Goal: Task Accomplishment & Management: Use online tool/utility

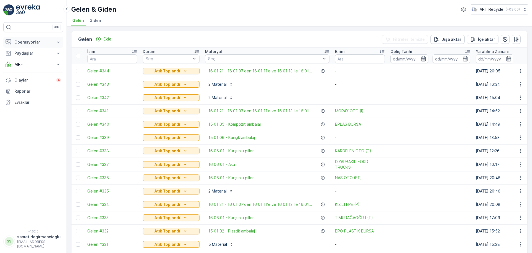
click at [18, 41] on p "Operasyonlar" at bounding box center [33, 42] width 38 height 6
click at [30, 60] on p "Planlama" at bounding box center [22, 60] width 16 height 6
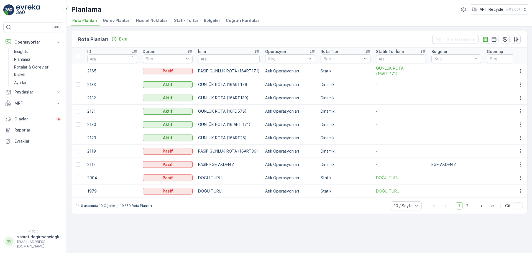
click at [156, 19] on span "Hizmet Noktaları" at bounding box center [152, 21] width 32 height 6
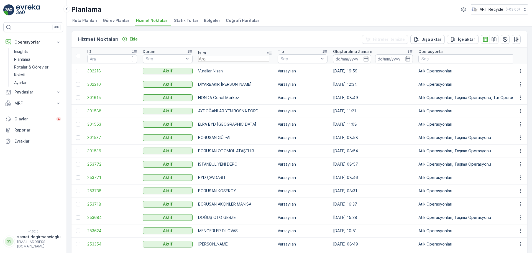
click at [212, 60] on input "text" at bounding box center [233, 59] width 71 height 6
type input "tepret"
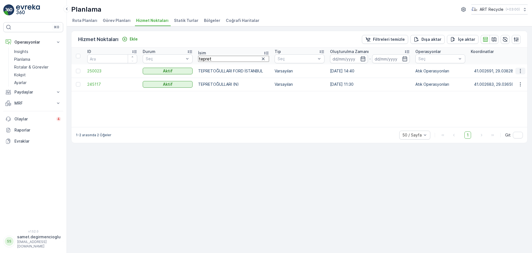
click at [520, 70] on icon "button" at bounding box center [521, 71] width 6 height 6
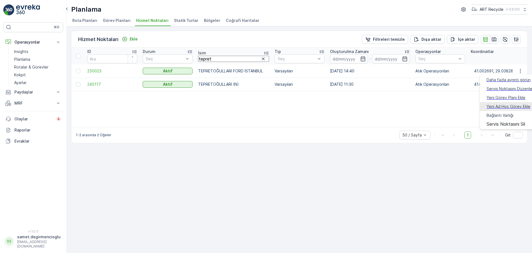
click at [499, 104] on span "Yeni Ad Hoc Görev Ekle" at bounding box center [509, 107] width 44 height 6
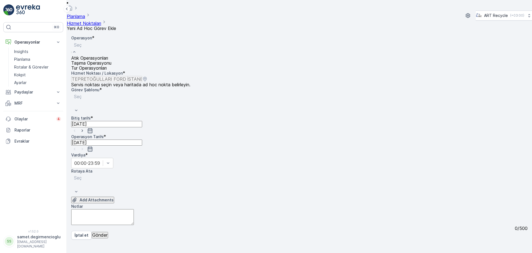
click at [99, 55] on span "Atık Operasyonları" at bounding box center [89, 57] width 37 height 5
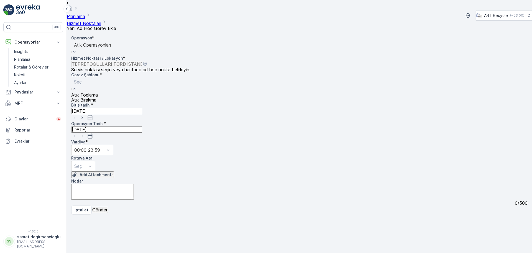
click at [98, 78] on div "Seç" at bounding box center [84, 85] width 27 height 15
click at [98, 92] on span "Atık Toplama" at bounding box center [84, 94] width 27 height 5
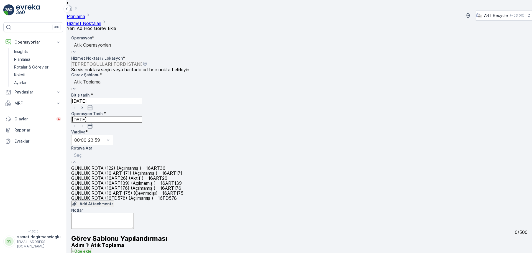
click at [125, 180] on span "GÜNLÜK ROTA (16ART139) (Açılmamış ) - 16ART139" at bounding box center [126, 182] width 111 height 5
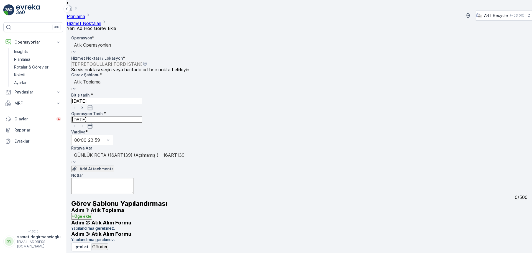
click at [104, 244] on p "Gönder" at bounding box center [99, 246] width 15 height 5
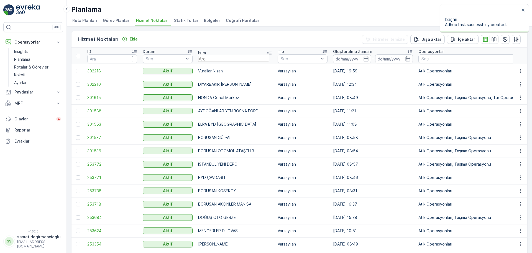
click at [215, 57] on input "text" at bounding box center [233, 59] width 71 height 6
type input "taşd"
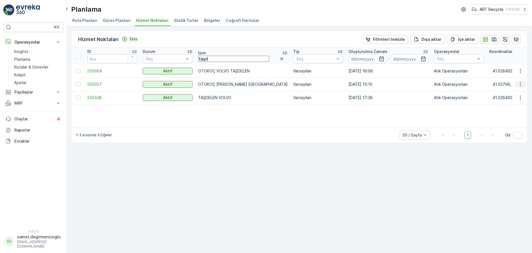
click at [521, 82] on icon "button" at bounding box center [521, 84] width 6 height 6
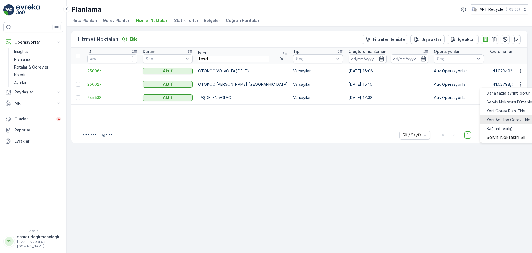
click at [502, 117] on span "Yeni Ad Hoc Görev Ekle" at bounding box center [509, 120] width 44 height 6
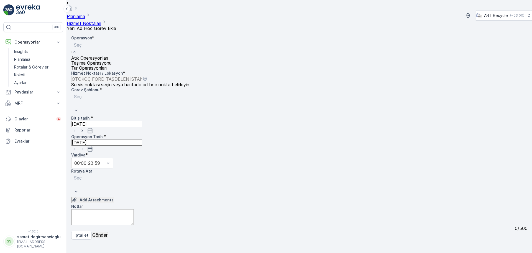
click at [103, 56] on span "Atık Operasyonları" at bounding box center [89, 57] width 37 height 5
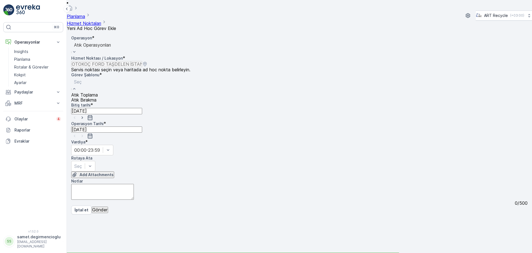
click at [98, 92] on div "Atık Toplama" at bounding box center [84, 94] width 27 height 5
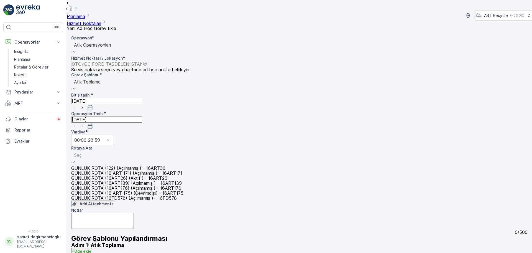
click at [127, 180] on span "GÜNLÜK ROTA (16ART139) (Açılmamış ) - 16ART139" at bounding box center [126, 182] width 111 height 5
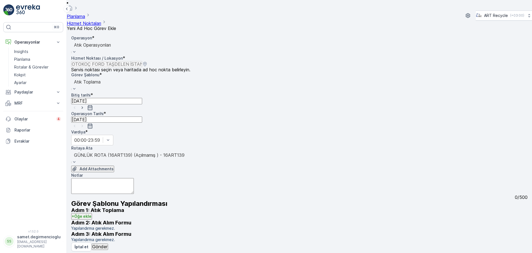
click at [107, 244] on p "Gönder" at bounding box center [99, 246] width 15 height 5
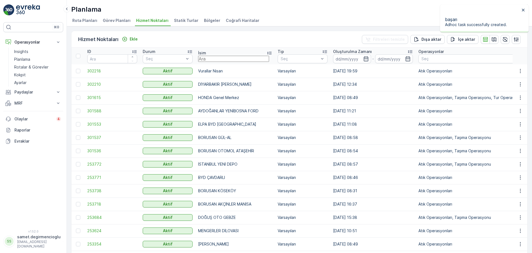
click at [215, 59] on input "text" at bounding box center [233, 59] width 71 height 6
type input "yakıt"
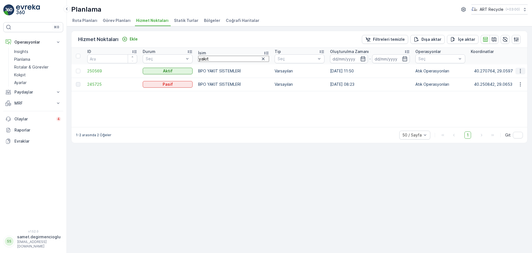
click at [520, 71] on icon "button" at bounding box center [521, 71] width 6 height 6
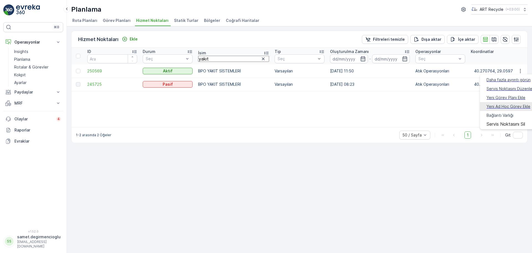
click at [503, 104] on span "Yeni Ad Hoc Görev Ekle" at bounding box center [509, 107] width 44 height 6
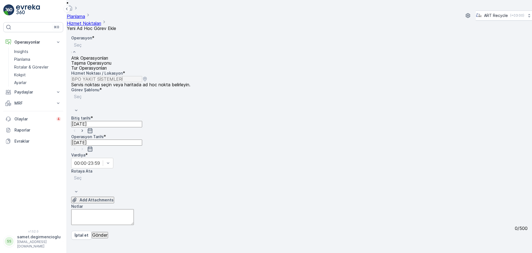
click at [111, 55] on div "Atık Operasyonları" at bounding box center [91, 57] width 40 height 5
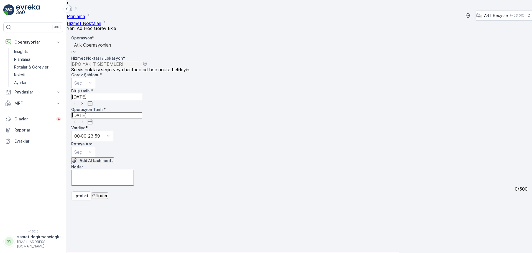
click at [95, 78] on div "Seç" at bounding box center [83, 83] width 24 height 11
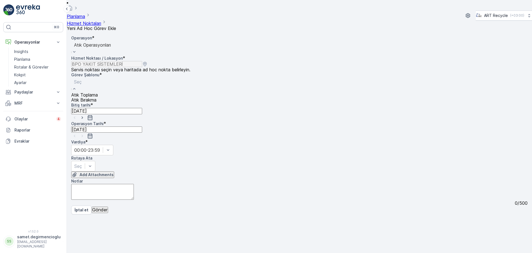
click at [98, 92] on div "Atık Toplama" at bounding box center [84, 94] width 27 height 5
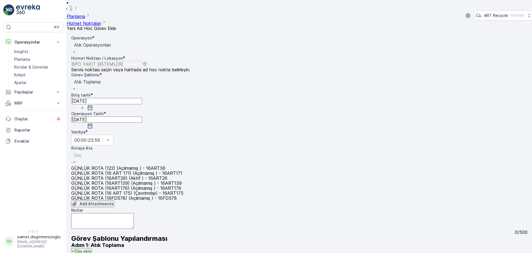
click at [132, 190] on span "GÜNLÜK ROTA (16 ART 175) (Çevrimdışı) - 16ART175" at bounding box center [127, 192] width 112 height 5
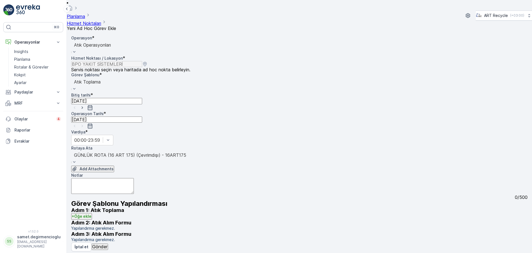
click at [182, 207] on h3 "Adım 1: Atık Toplama" at bounding box center [299, 210] width 456 height 6
click at [98, 245] on p "Gönder" at bounding box center [99, 246] width 15 height 5
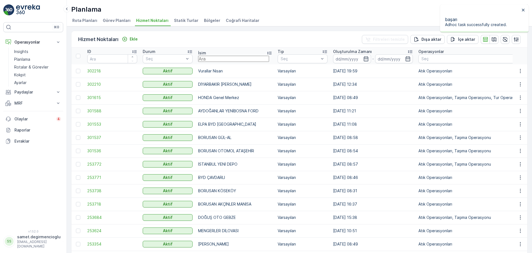
click at [225, 60] on input "text" at bounding box center [233, 59] width 71 height 6
type input "yakıt"
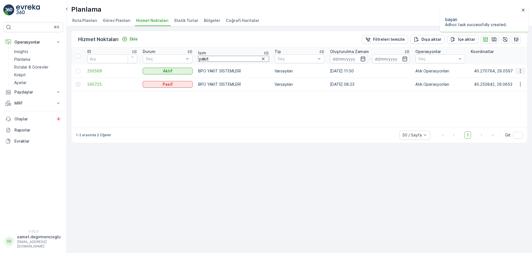
click at [519, 70] on icon "button" at bounding box center [521, 71] width 6 height 6
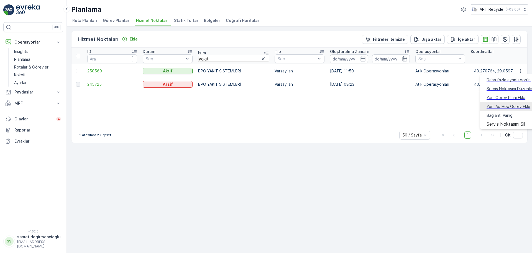
click at [499, 104] on span "Yeni Ad Hoc Görev Ekle" at bounding box center [509, 107] width 44 height 6
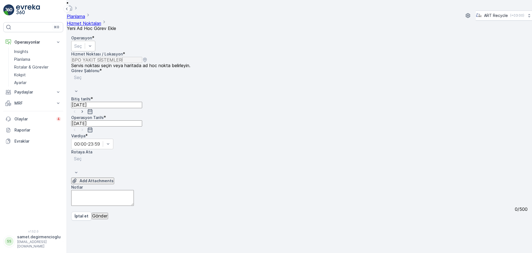
click at [95, 44] on div "Seç" at bounding box center [83, 46] width 24 height 11
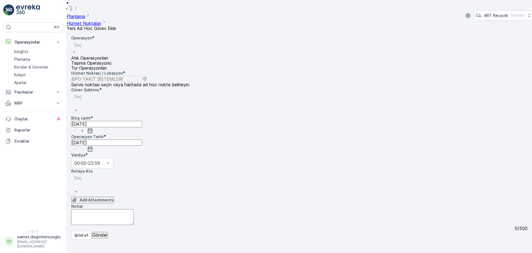
click at [111, 57] on div "Atık Operasyonları" at bounding box center [91, 57] width 40 height 5
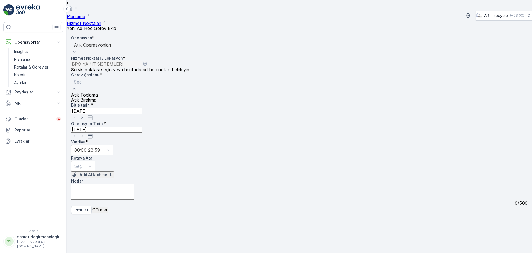
click at [98, 92] on span "Atık Toplama" at bounding box center [84, 94] width 27 height 5
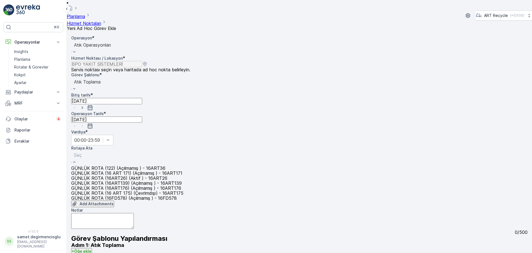
click at [108, 151] on div "Seç" at bounding box center [127, 158] width 112 height 15
click at [138, 190] on span "GÜNLÜK ROTA (16 ART 175) (Çevrimdışı) - 16ART175" at bounding box center [127, 192] width 112 height 5
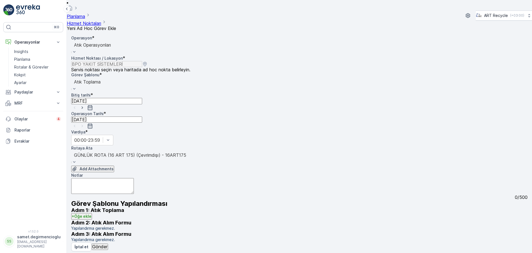
click at [108, 244] on p "Gönder" at bounding box center [99, 246] width 15 height 5
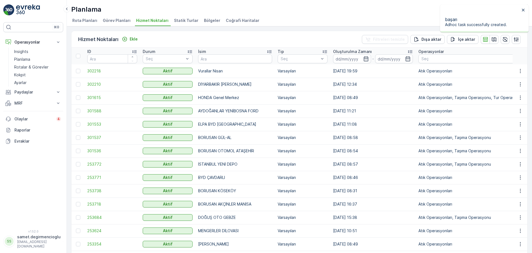
click at [225, 54] on div "İsim" at bounding box center [235, 52] width 74 height 6
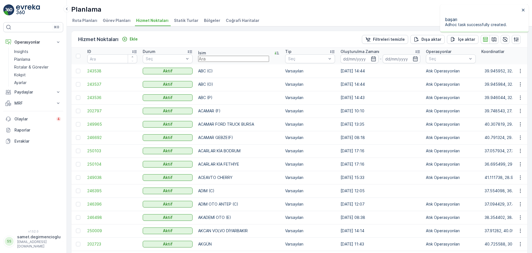
click at [225, 56] on input "text" at bounding box center [233, 59] width 71 height 6
type input "yakıt"
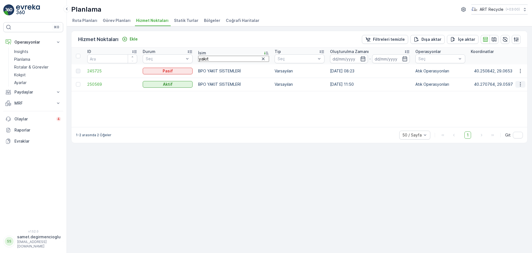
click at [520, 85] on icon "button" at bounding box center [521, 84] width 6 height 6
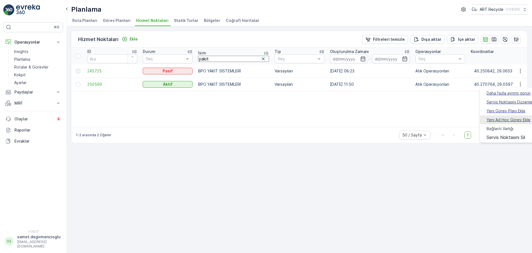
click at [508, 117] on span "Yeni Ad Hoc Görev Ekle" at bounding box center [509, 120] width 44 height 6
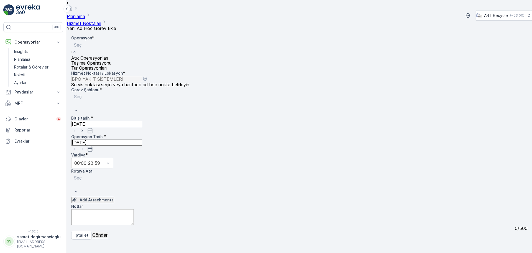
click at [111, 57] on div "Atık Operasyonları" at bounding box center [91, 57] width 40 height 5
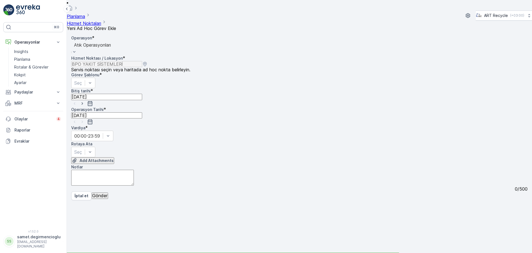
click at [119, 74] on div "Operasyon * option Atık Operasyonları, selected. Atık Operasyonları Hizmet Nokt…" at bounding box center [299, 113] width 456 height 156
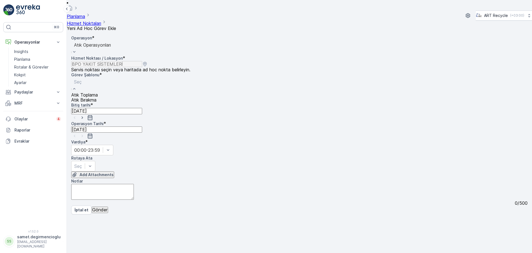
click at [98, 92] on div "Atık Toplama" at bounding box center [84, 94] width 27 height 5
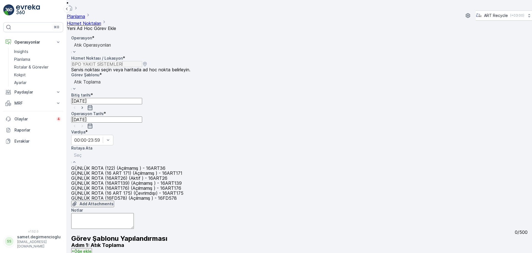
click at [135, 190] on span "GÜNLÜK ROTA (16 ART 175) (Çevrimdışı) - 16ART175" at bounding box center [127, 192] width 112 height 5
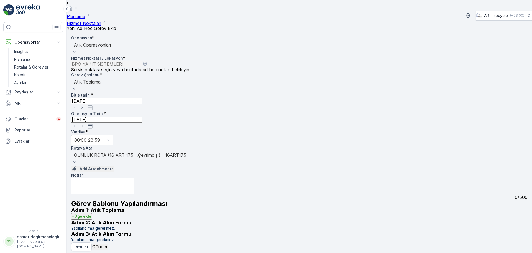
click at [158, 207] on div "Adım 1: Atık Toplama + Öğe ekle Adım 2: Atık Alım Formu Yapılandırma gerekmez. …" at bounding box center [299, 224] width 456 height 35
click at [107, 246] on p "Gönder" at bounding box center [99, 246] width 15 height 5
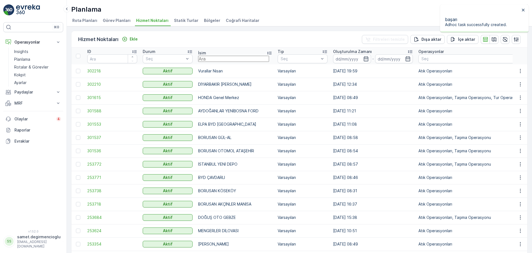
click at [220, 56] on input "text" at bounding box center [233, 59] width 71 height 6
type input "plast"
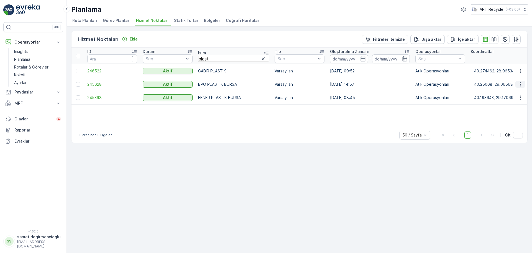
click at [524, 84] on button "button" at bounding box center [520, 84] width 10 height 7
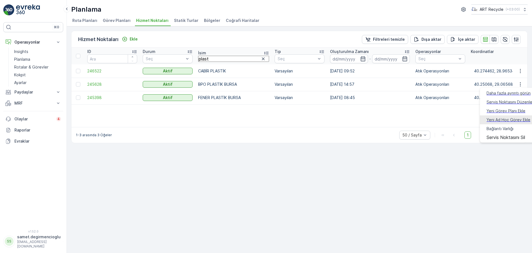
click at [497, 117] on span "Yeni Ad Hoc Görev Ekle" at bounding box center [509, 120] width 44 height 6
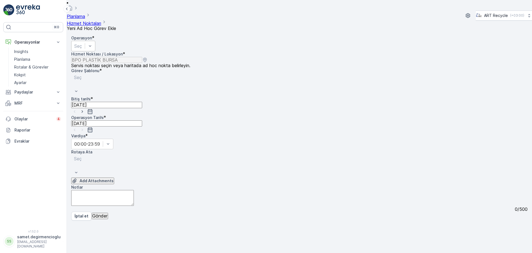
click at [95, 41] on div "Seç" at bounding box center [83, 46] width 24 height 11
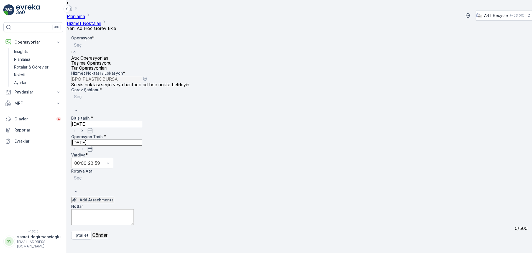
click at [108, 55] on span "Atık Operasyonları" at bounding box center [89, 57] width 37 height 5
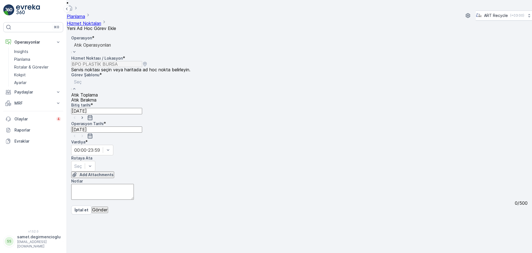
click at [98, 92] on span "Atık Toplama" at bounding box center [84, 94] width 27 height 5
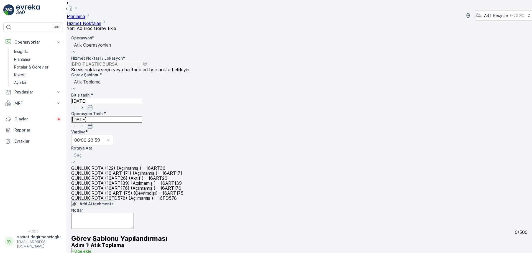
click at [105, 151] on div "Seç" at bounding box center [127, 158] width 112 height 15
click at [141, 175] on span "GÜNLÜK ROTA (16ART26) (Aktif ) - 16ART26" at bounding box center [119, 177] width 96 height 5
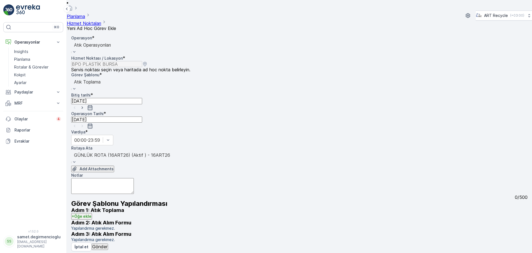
click at [103, 244] on p "Gönder" at bounding box center [99, 246] width 15 height 5
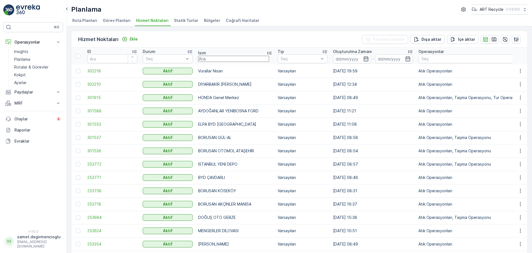
click at [233, 61] on input "text" at bounding box center [233, 59] width 71 height 6
click at [234, 60] on input "text" at bounding box center [233, 59] width 71 height 6
type input "kia"
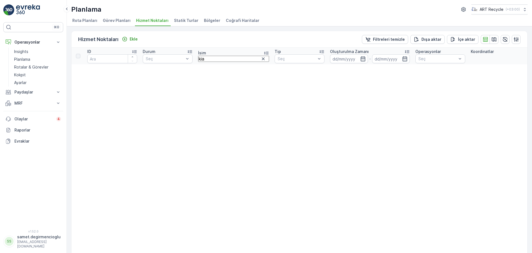
click at [233, 60] on input "kia" at bounding box center [233, 59] width 71 height 6
type input "kıa"
click at [135, 61] on tr "ID Durum Seç İsim kıa Tip Seç Oluşturulma Zamanı - Operasyonlar Seç Koordinatla…" at bounding box center [538, 56] width 932 height 17
click at [261, 58] on icon "button" at bounding box center [264, 59] width 6 height 6
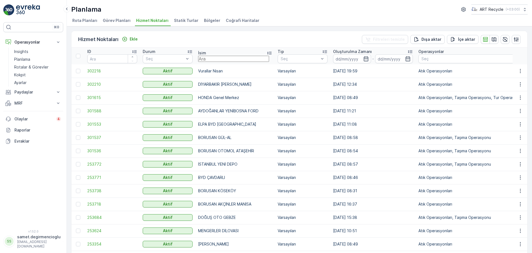
click at [230, 60] on input "text" at bounding box center [233, 59] width 71 height 6
type input "inall"
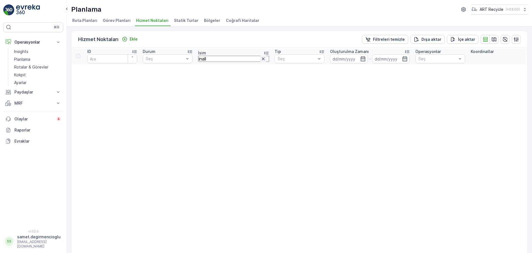
click at [261, 56] on icon "button" at bounding box center [264, 59] width 6 height 6
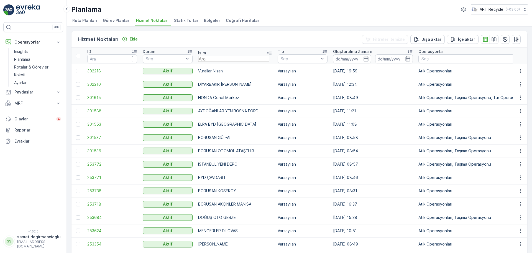
click at [215, 56] on input "text" at bounding box center [233, 59] width 71 height 6
type input "şentür"
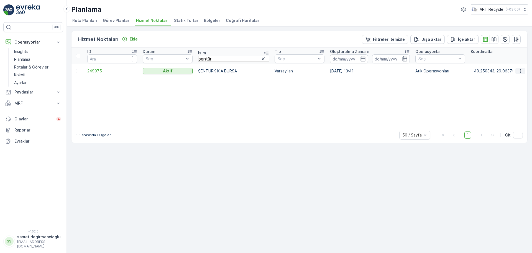
click at [524, 68] on button "button" at bounding box center [520, 71] width 10 height 7
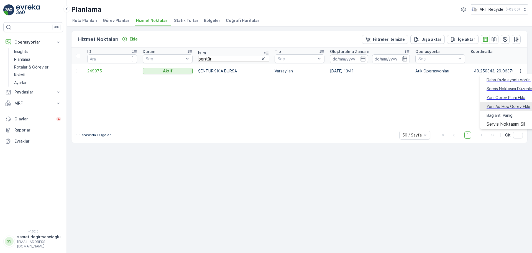
click at [499, 104] on span "Yeni Ad Hoc Görev Ekle" at bounding box center [509, 107] width 44 height 6
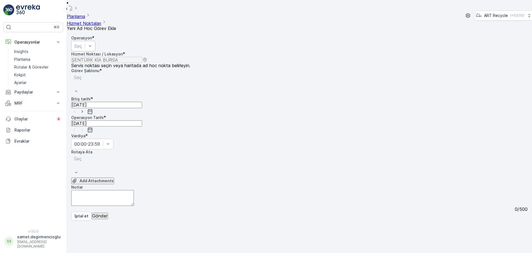
click at [95, 41] on div "Seç" at bounding box center [83, 46] width 24 height 11
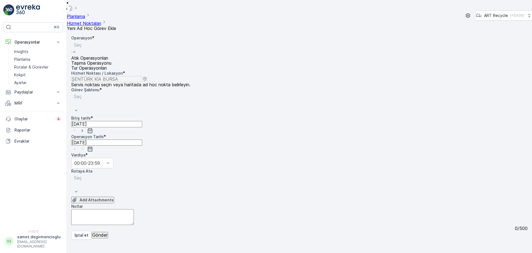
click at [111, 55] on div "Atık Operasyonları" at bounding box center [91, 57] width 40 height 5
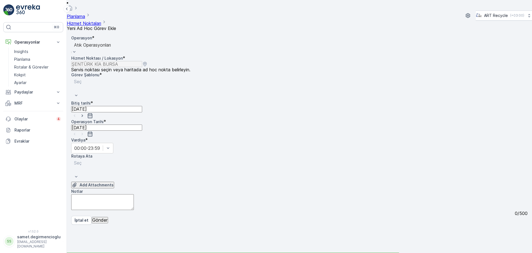
click at [120, 78] on div "Seç" at bounding box center [110, 89] width 78 height 23
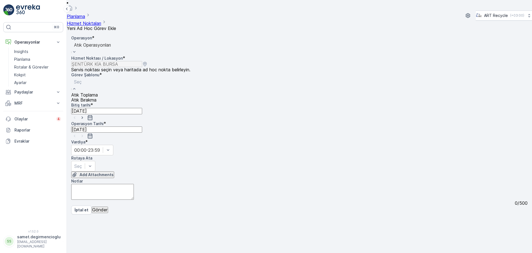
click at [98, 92] on div "Atık Toplama" at bounding box center [84, 94] width 27 height 5
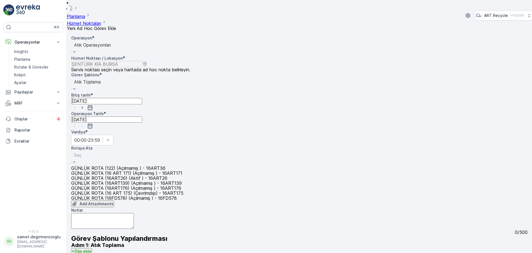
scroll to position [10, 0]
click at [130, 195] on div "GÜNLÜK ROTA (16FD578) (Açılmamış ) - 16FD578" at bounding box center [127, 197] width 112 height 5
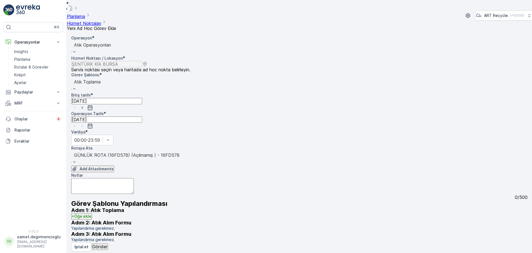
click at [106, 244] on p "Gönder" at bounding box center [99, 246] width 15 height 5
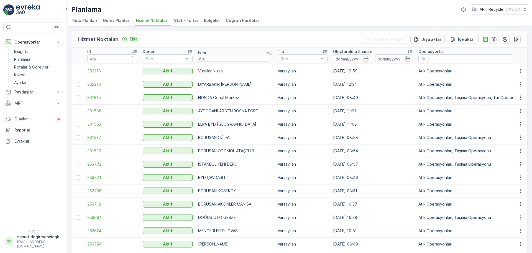
click at [215, 60] on input "text" at bounding box center [233, 59] width 71 height 6
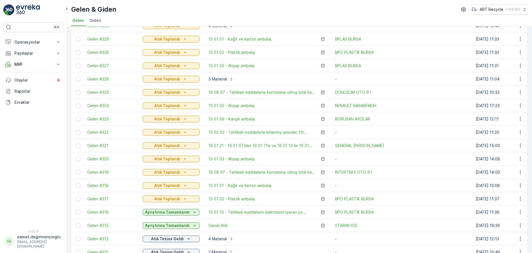
scroll to position [243, 0]
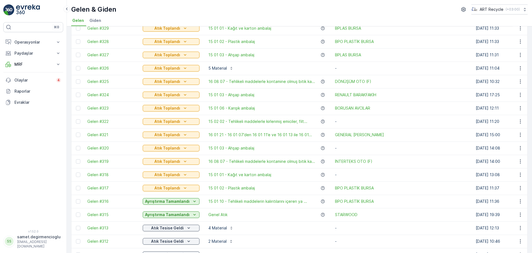
click at [17, 188] on div "⌘B Operasyonlar Insights Planlama Rotalar & Görevler Kokpit Ayarlar Paydaşlar R…" at bounding box center [33, 122] width 60 height 201
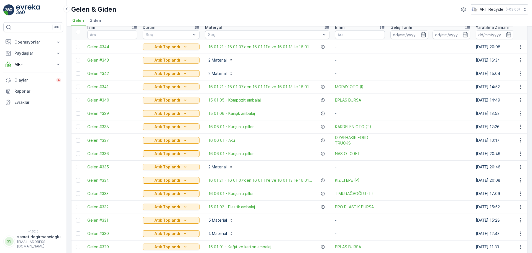
scroll to position [0, 0]
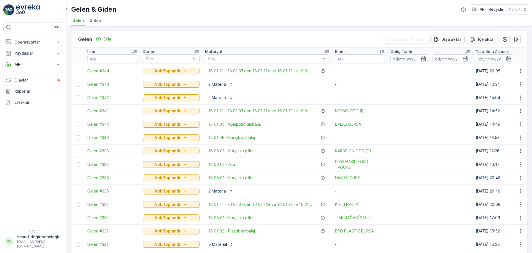
click at [98, 70] on span "Gelen #344" at bounding box center [112, 71] width 50 height 6
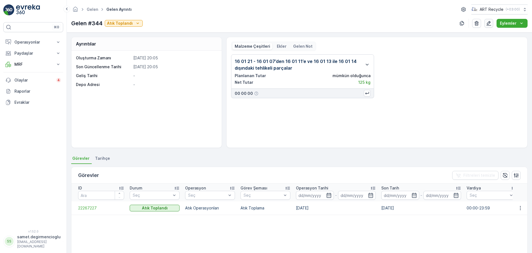
click at [487, 22] on icon "button" at bounding box center [489, 24] width 6 height 6
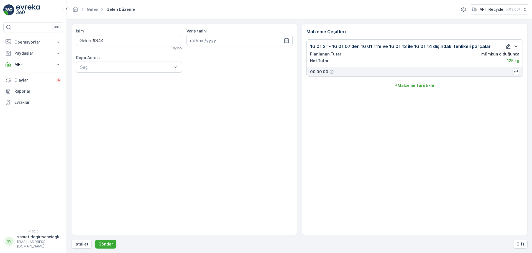
click at [506, 44] on icon "button" at bounding box center [509, 47] width 6 height 6
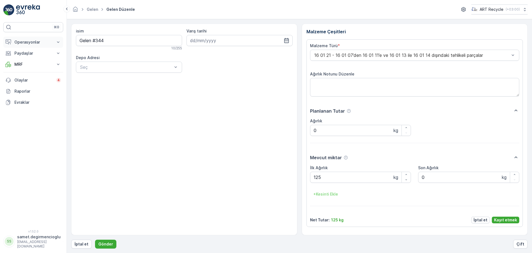
click at [27, 40] on p "Operasyonlar" at bounding box center [33, 42] width 38 height 6
click at [25, 58] on p "Planlama" at bounding box center [22, 60] width 16 height 6
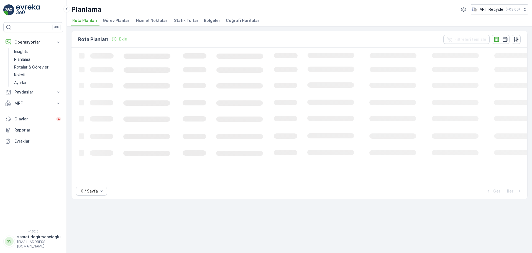
click at [147, 21] on span "Hizmet Noktaları" at bounding box center [152, 21] width 32 height 6
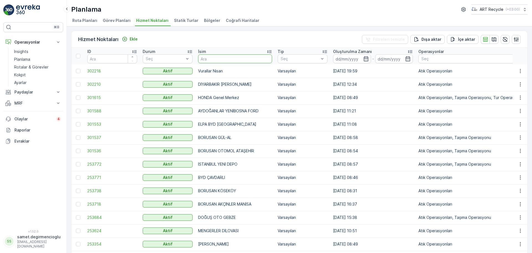
click at [218, 60] on input "text" at bounding box center [235, 58] width 74 height 9
type input "er k"
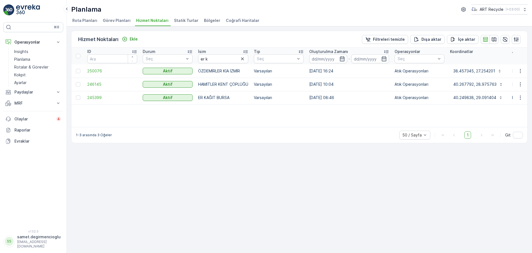
click at [514, 94] on td at bounding box center [520, 97] width 15 height 13
click at [518, 96] on icon "button" at bounding box center [521, 98] width 6 height 6
click at [502, 129] on span "Yeni Ad Hoc Görev Ekle" at bounding box center [505, 129] width 44 height 6
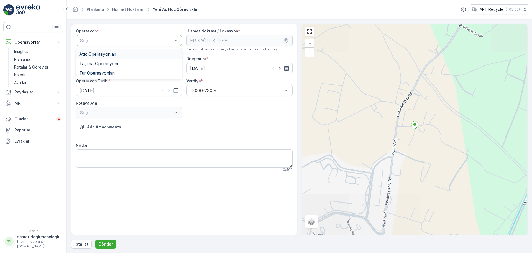
click at [159, 37] on div "Seç" at bounding box center [129, 40] width 106 height 11
click at [124, 52] on div "Atık Operasyonları" at bounding box center [128, 54] width 99 height 5
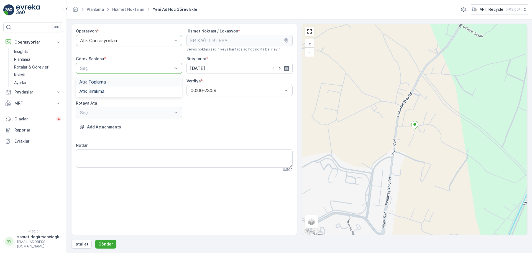
click at [112, 80] on div "Atık Toplama" at bounding box center [128, 81] width 99 height 5
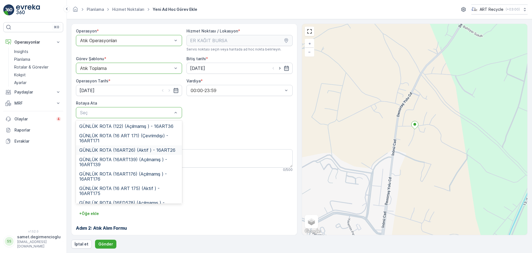
click at [113, 147] on span "GÜNLÜK ROTA (16ART26) (Aktif ) - 16ART26" at bounding box center [127, 149] width 96 height 5
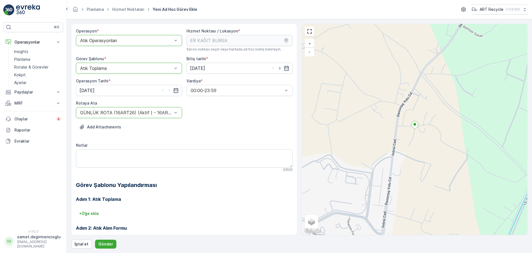
click at [114, 68] on div at bounding box center [126, 68] width 93 height 5
click at [106, 90] on div "Atık Bırakma" at bounding box center [128, 91] width 99 height 5
click at [105, 242] on p "Gönder" at bounding box center [105, 244] width 15 height 6
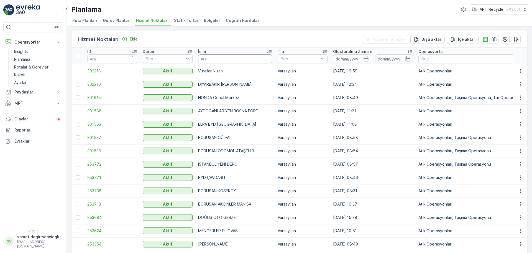
click at [211, 54] on input "text" at bounding box center [235, 58] width 74 height 9
type input "bpo"
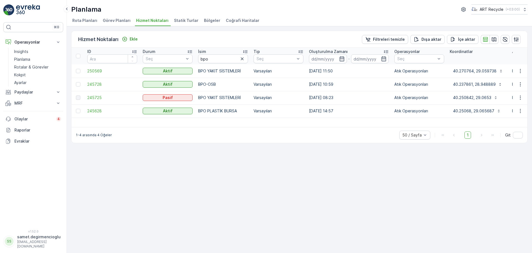
click at [518, 108] on button "button" at bounding box center [520, 111] width 10 height 7
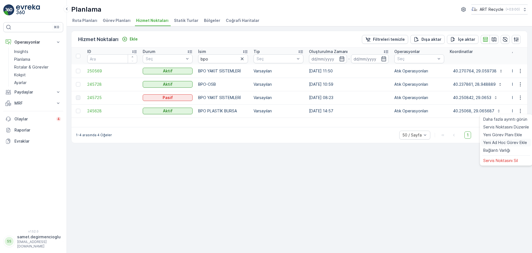
click at [505, 140] on span "Yeni Ad Hoc Görev Ekle" at bounding box center [505, 143] width 44 height 6
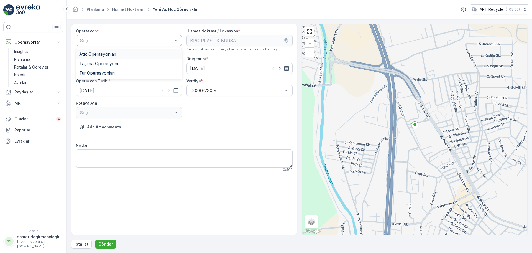
click at [104, 50] on div "Atık Operasyonları" at bounding box center [129, 53] width 106 height 9
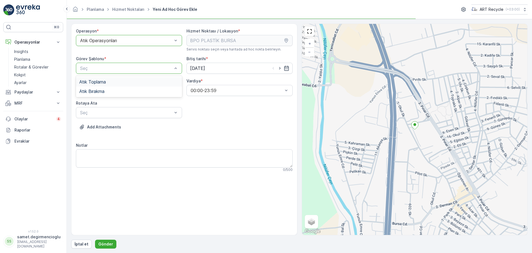
click at [105, 80] on span "Atık Toplama" at bounding box center [92, 81] width 27 height 5
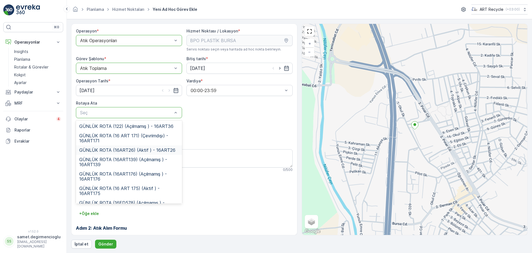
click at [106, 147] on span "GÜNLÜK ROTA (16ART26) (Aktif ) - 16ART26" at bounding box center [127, 149] width 96 height 5
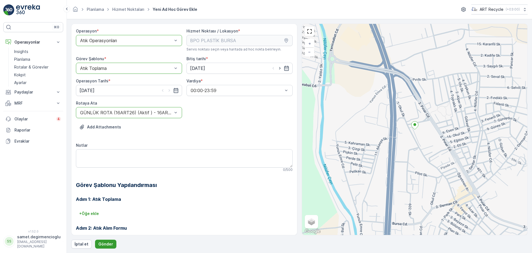
click at [112, 241] on button "Gönder" at bounding box center [105, 243] width 21 height 9
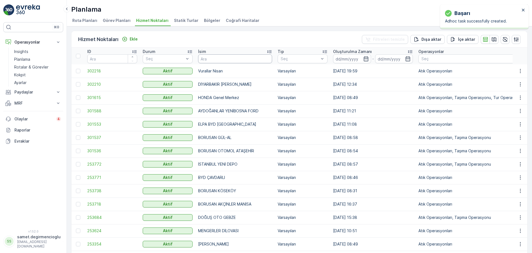
click at [216, 56] on input "text" at bounding box center [235, 58] width 74 height 9
type input "bpo"
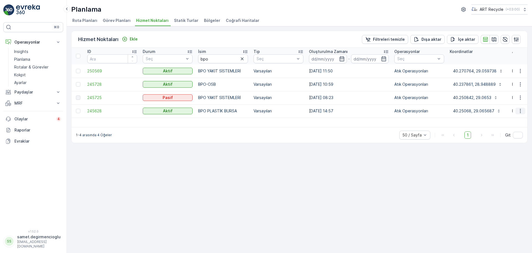
click at [522, 111] on icon "button" at bounding box center [521, 111] width 6 height 6
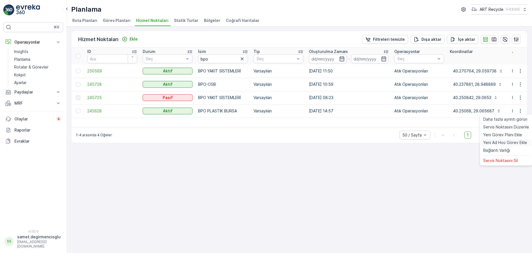
click at [506, 141] on span "Yeni Ad Hoc Görev Ekle" at bounding box center [505, 143] width 44 height 6
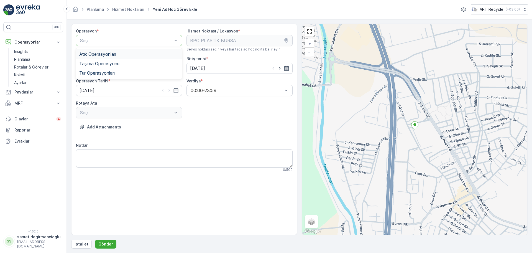
click at [116, 57] on span "Atık Operasyonları" at bounding box center [97, 54] width 37 height 5
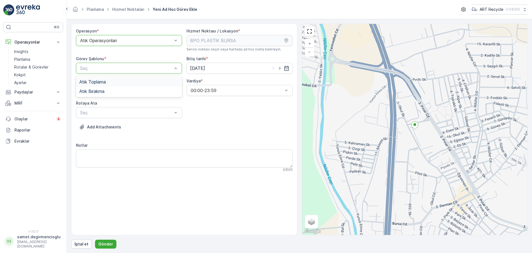
click at [110, 84] on div "Atık Toplama" at bounding box center [128, 81] width 99 height 5
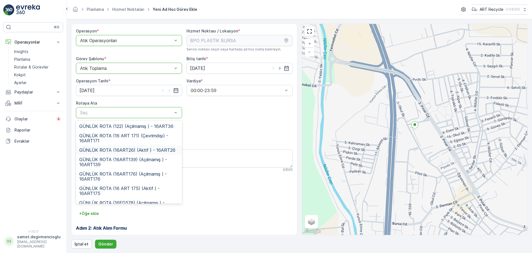
click at [108, 150] on span "GÜNLÜK ROTA (16ART26) (Aktif ) - 16ART26" at bounding box center [127, 149] width 96 height 5
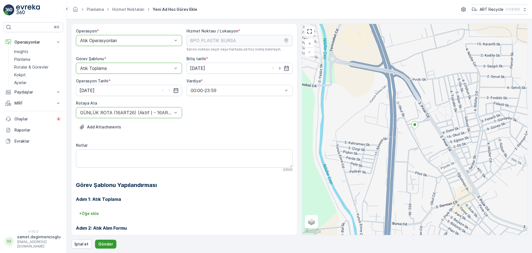
click at [108, 246] on p "Gönder" at bounding box center [105, 244] width 15 height 6
